Goal: Contribute content: Contribute content

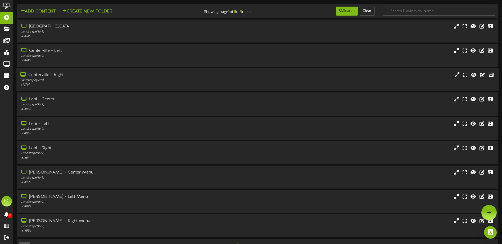
click at [68, 77] on div "Centerville - Right" at bounding box center [116, 75] width 193 height 6
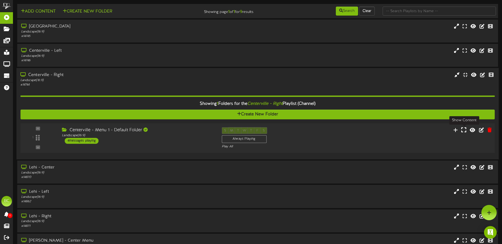
click at [464, 130] on icon at bounding box center [463, 130] width 5 height 6
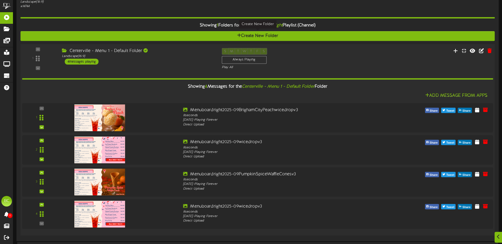
scroll to position [79, 0]
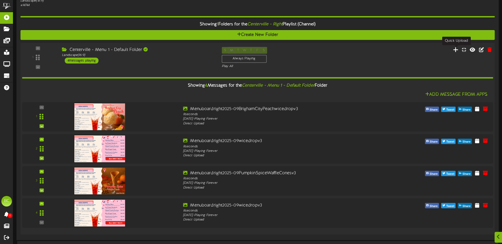
click at [456, 51] on icon at bounding box center [456, 50] width 6 height 6
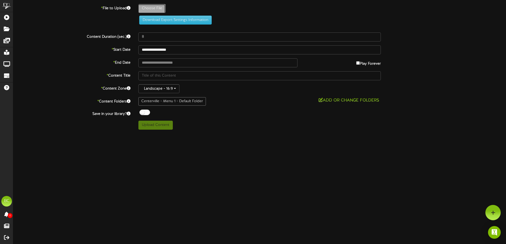
type input "**********"
type input "DirtySodas"
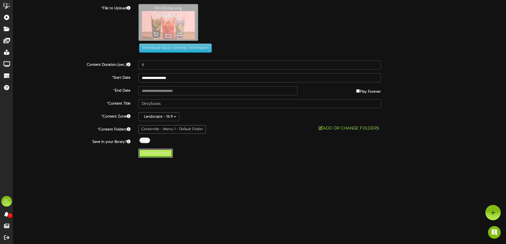
click at [161, 154] on button "Upload Content" at bounding box center [155, 153] width 34 height 9
type input "**********"
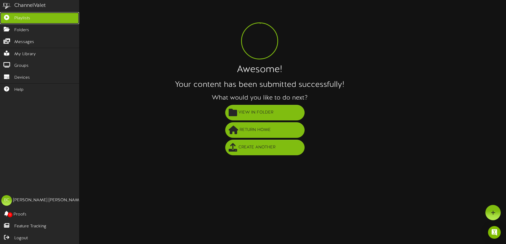
click at [23, 17] on span "Playlists" at bounding box center [22, 18] width 16 height 6
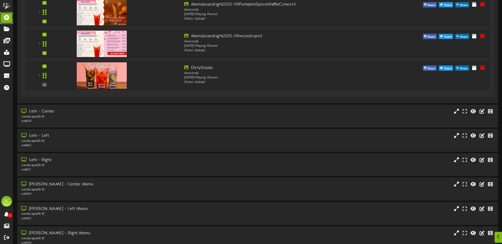
scroll to position [274, 0]
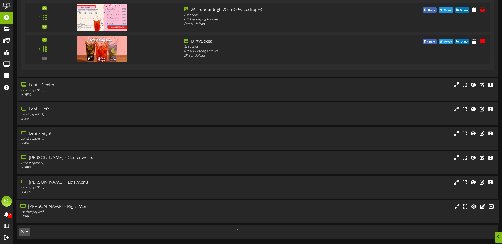
click at [120, 210] on div "[PERSON_NAME] - Right Menu" at bounding box center [116, 207] width 193 height 6
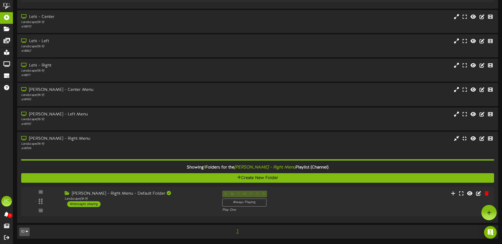
scroll to position [342, 0]
click at [463, 193] on icon at bounding box center [463, 194] width 5 height 6
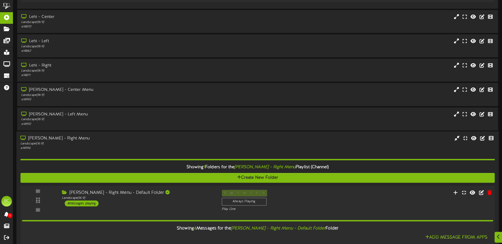
scroll to position [502, 0]
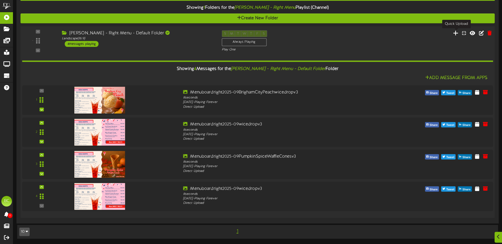
click at [456, 34] on icon at bounding box center [456, 33] width 6 height 6
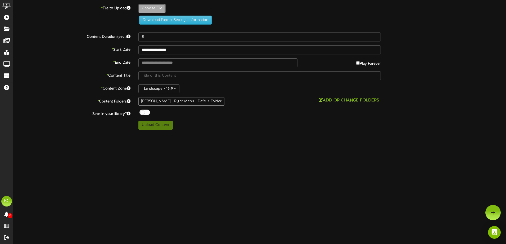
type input "**********"
type input "DirtySodas"
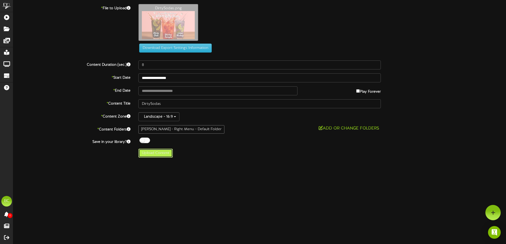
click at [155, 153] on button "Upload Content" at bounding box center [155, 153] width 34 height 9
type input "**********"
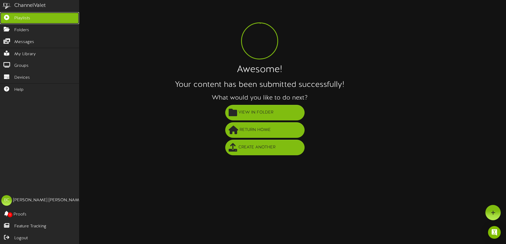
click at [7, 16] on icon at bounding box center [6, 17] width 13 height 4
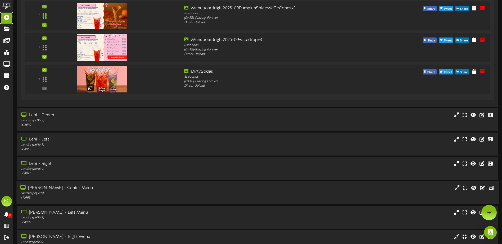
scroll to position [243, 0]
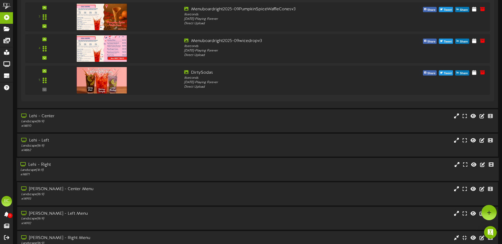
click at [65, 174] on div "# 14871" at bounding box center [116, 175] width 193 height 4
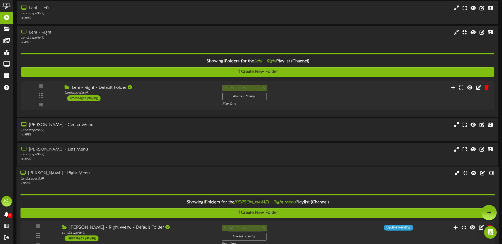
scroll to position [375, 0]
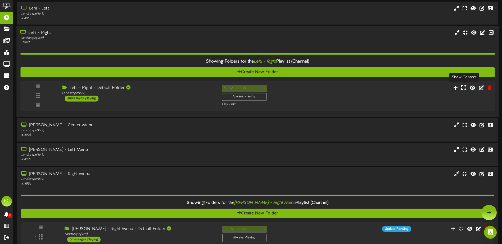
click at [462, 86] on icon at bounding box center [463, 88] width 5 height 6
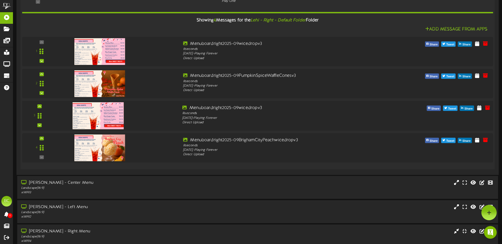
scroll to position [454, 0]
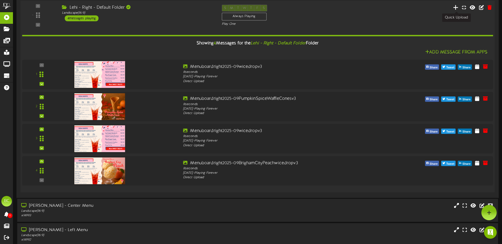
click at [456, 8] on icon at bounding box center [456, 7] width 6 height 6
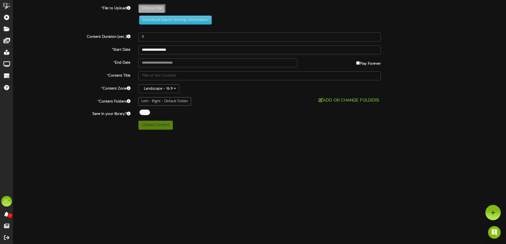
type input "**********"
type input "DirtySodas"
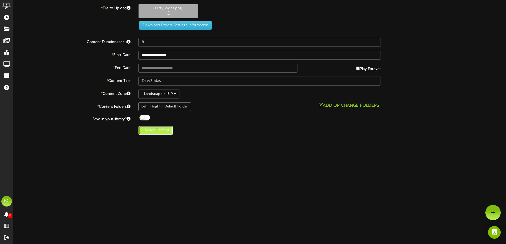
click at [159, 132] on button "Upload Content" at bounding box center [155, 130] width 34 height 9
type input "**********"
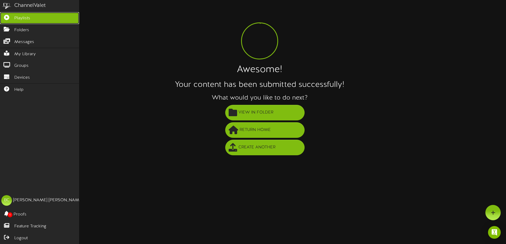
click at [9, 17] on icon at bounding box center [6, 17] width 13 height 4
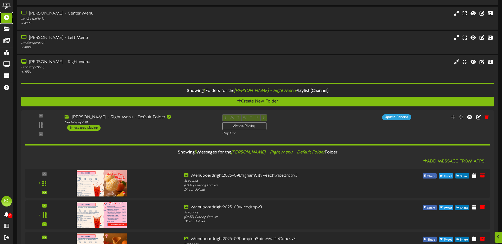
scroll to position [794, 0]
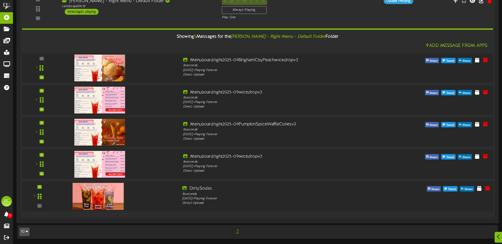
click at [111, 192] on img at bounding box center [97, 196] width 51 height 27
